Goal: Check status: Check status

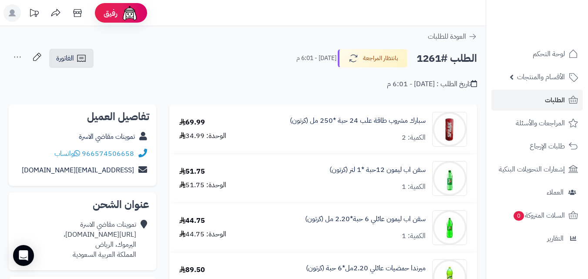
scroll to position [79, 0]
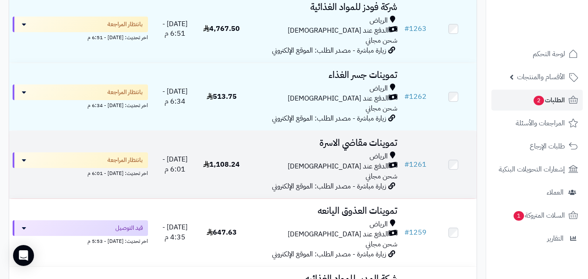
scroll to position [122, 0]
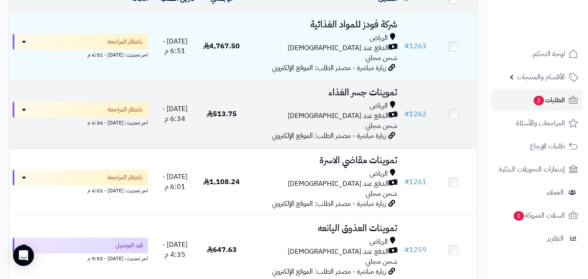
click at [275, 94] on h3 "تموينات جسر الغذاء" at bounding box center [322, 92] width 149 height 10
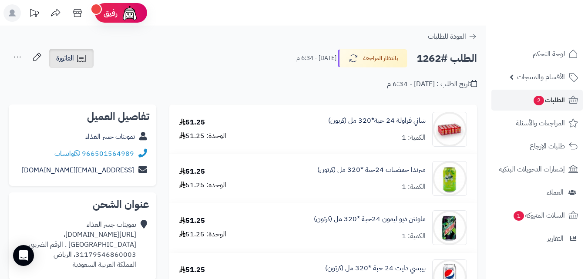
click at [86, 57] on icon at bounding box center [81, 58] width 10 height 10
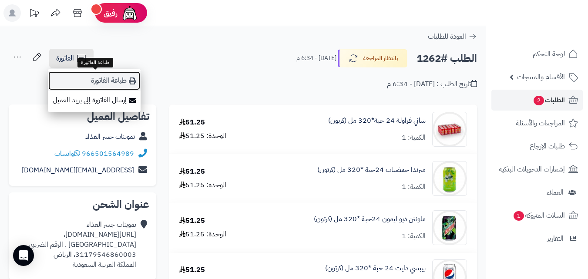
click at [98, 80] on link "طباعة الفاتورة" at bounding box center [94, 81] width 93 height 20
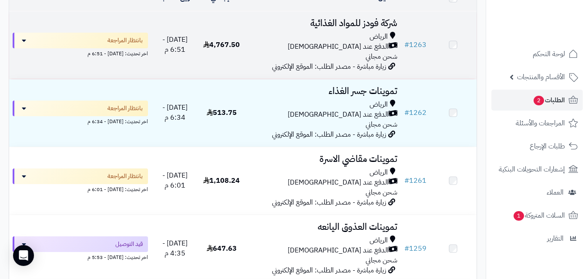
scroll to position [122, 0]
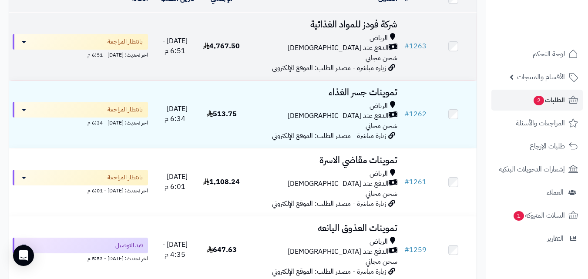
click at [237, 61] on td "4,767.50" at bounding box center [221, 46] width 47 height 67
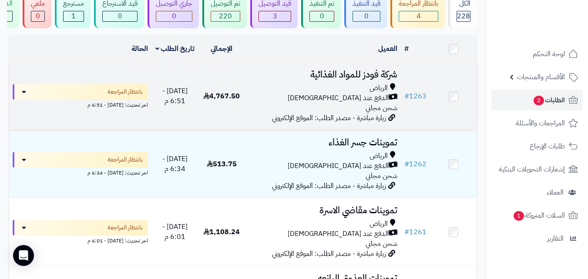
scroll to position [70, 0]
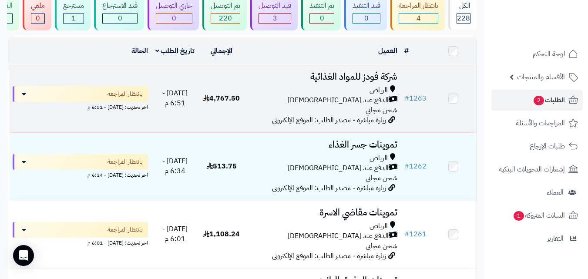
click at [329, 101] on div "الدفع عند [DEMOGRAPHIC_DATA]" at bounding box center [322, 100] width 149 height 10
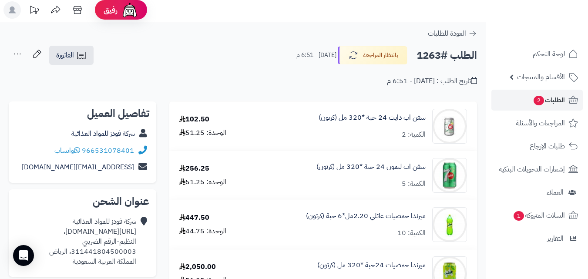
scroll to position [1, 0]
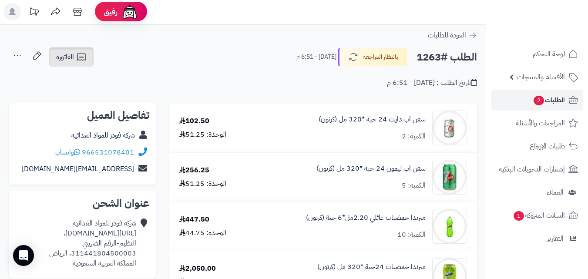
click at [89, 55] on link "الفاتورة" at bounding box center [71, 56] width 44 height 19
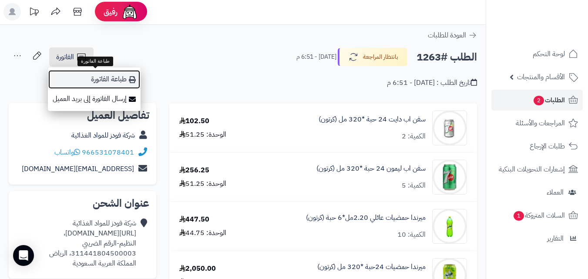
click at [133, 80] on icon at bounding box center [132, 79] width 7 height 7
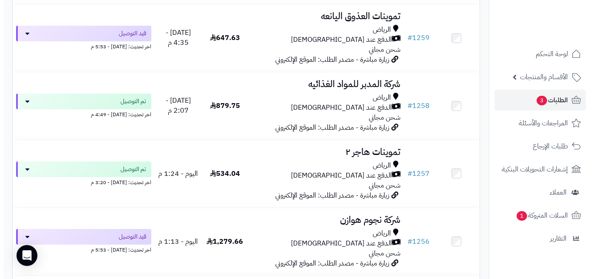
scroll to position [414, 0]
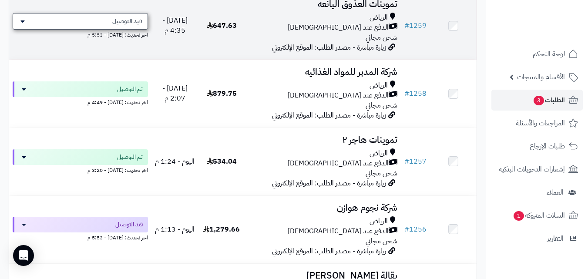
click at [144, 27] on div "قيد التوصيل" at bounding box center [80, 21] width 135 height 17
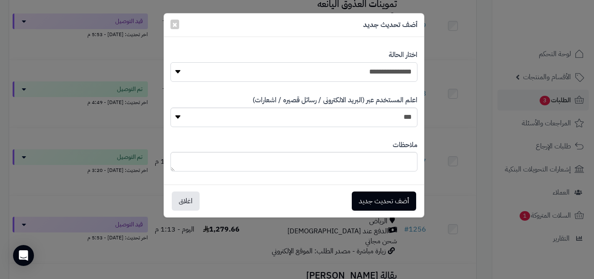
click at [303, 75] on select "**********" at bounding box center [294, 72] width 247 height 20
select select "**"
click at [171, 62] on select "**********" at bounding box center [294, 72] width 247 height 20
click at [390, 198] on button "أضف تحديث جديد" at bounding box center [384, 200] width 64 height 19
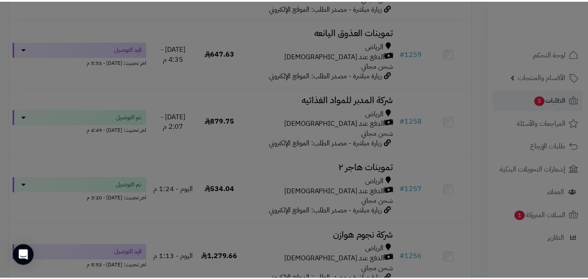
scroll to position [442, 0]
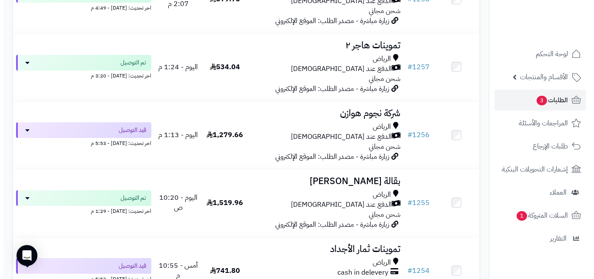
scroll to position [520, 0]
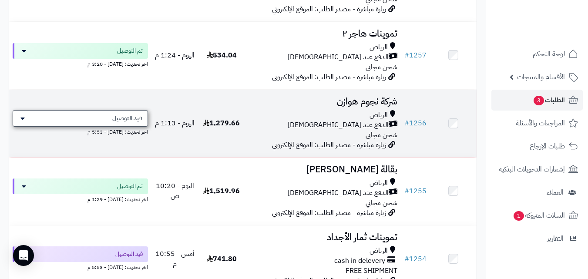
click at [128, 121] on span "قيد التوصيل" at bounding box center [127, 118] width 30 height 9
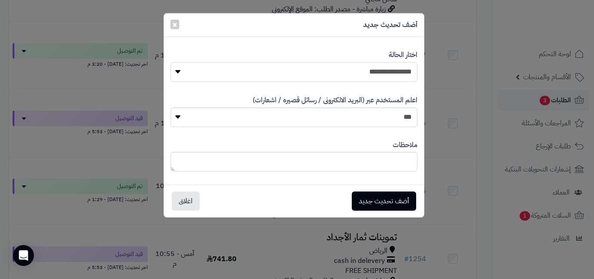
click at [310, 75] on select "**********" at bounding box center [294, 72] width 247 height 20
select select "**"
click at [171, 62] on select "**********" at bounding box center [294, 72] width 247 height 20
click at [378, 197] on button "أضف تحديث جديد" at bounding box center [384, 200] width 64 height 19
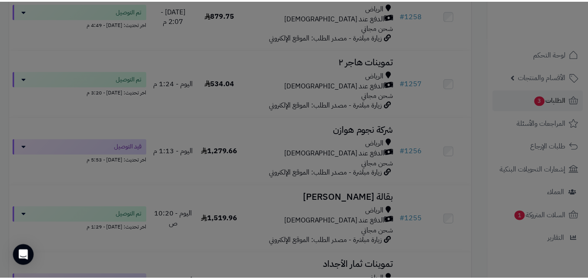
scroll to position [548, 0]
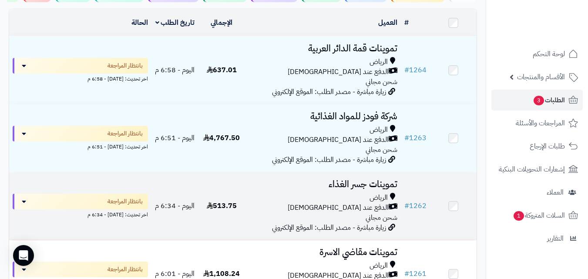
scroll to position [96, 0]
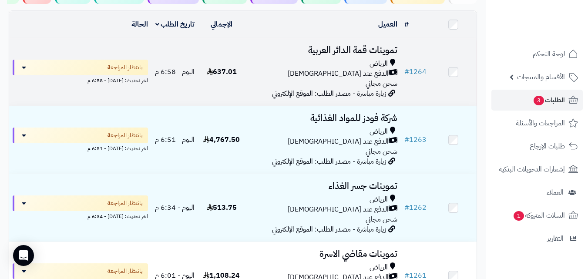
click at [273, 79] on div "الدفع عند [DEMOGRAPHIC_DATA]" at bounding box center [322, 74] width 149 height 10
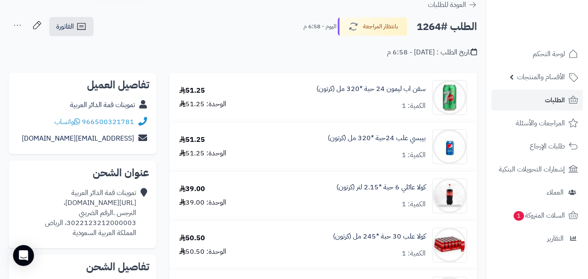
scroll to position [28, 0]
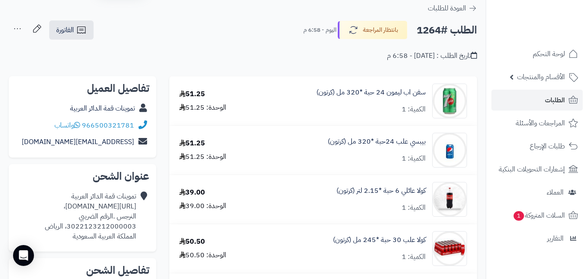
click at [57, 41] on div "تاريخ الطلب : اليوم - 6:58 م" at bounding box center [243, 50] width 468 height 20
click at [60, 37] on link "الفاتورة" at bounding box center [71, 29] width 44 height 19
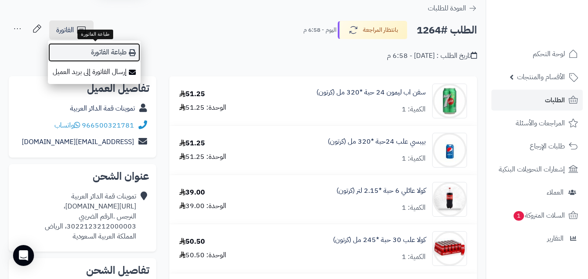
click at [128, 55] on link "طباعة الفاتورة" at bounding box center [94, 53] width 93 height 20
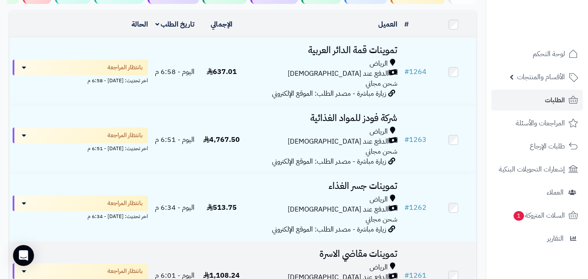
scroll to position [96, 0]
